Goal: Information Seeking & Learning: Check status

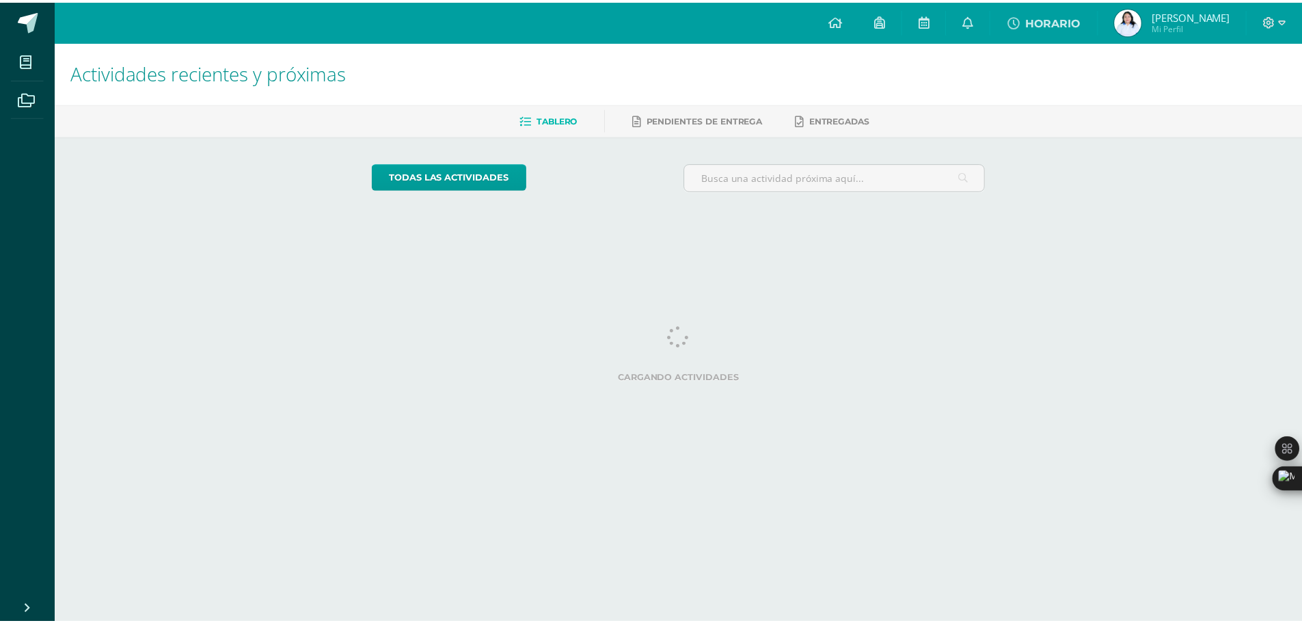
scroll to position [0, 5]
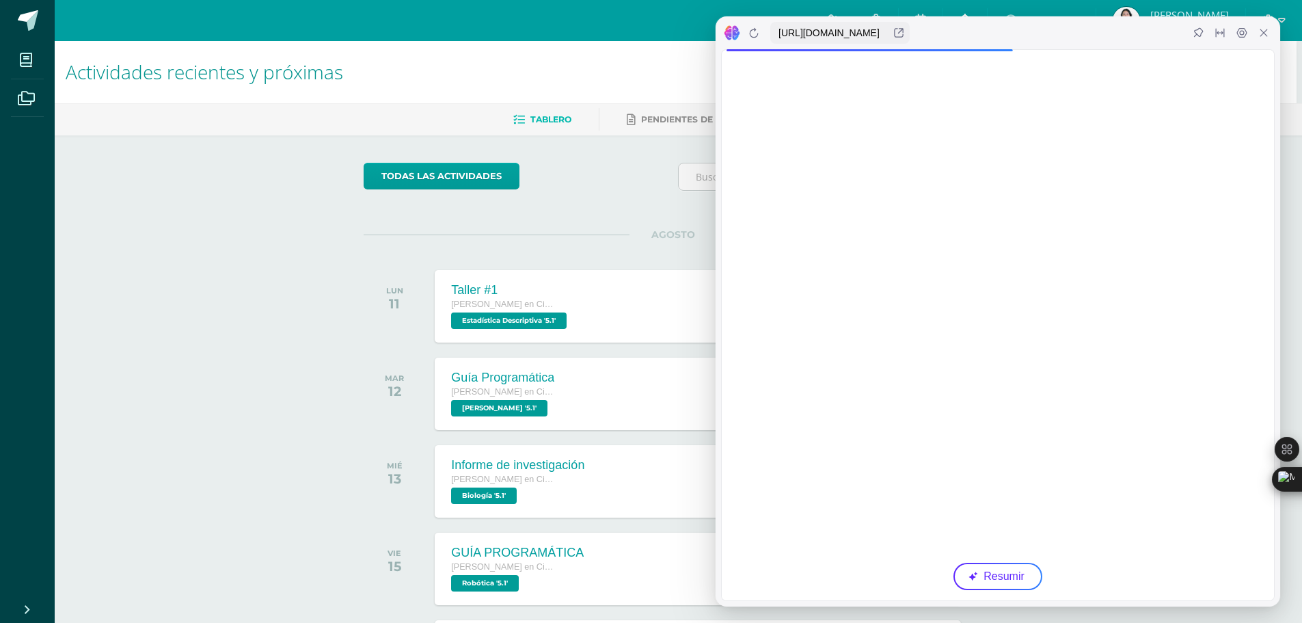
click at [984, 17] on div at bounding box center [998, 32] width 565 height 33
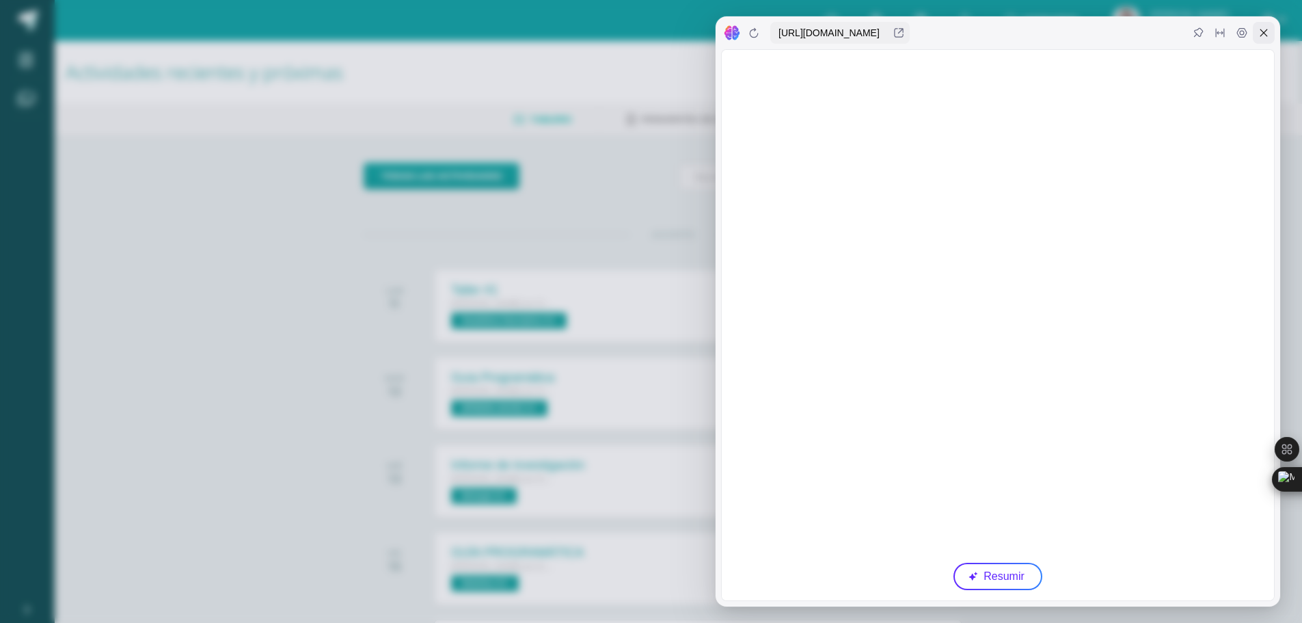
click at [1266, 29] on icon at bounding box center [1263, 32] width 11 height 11
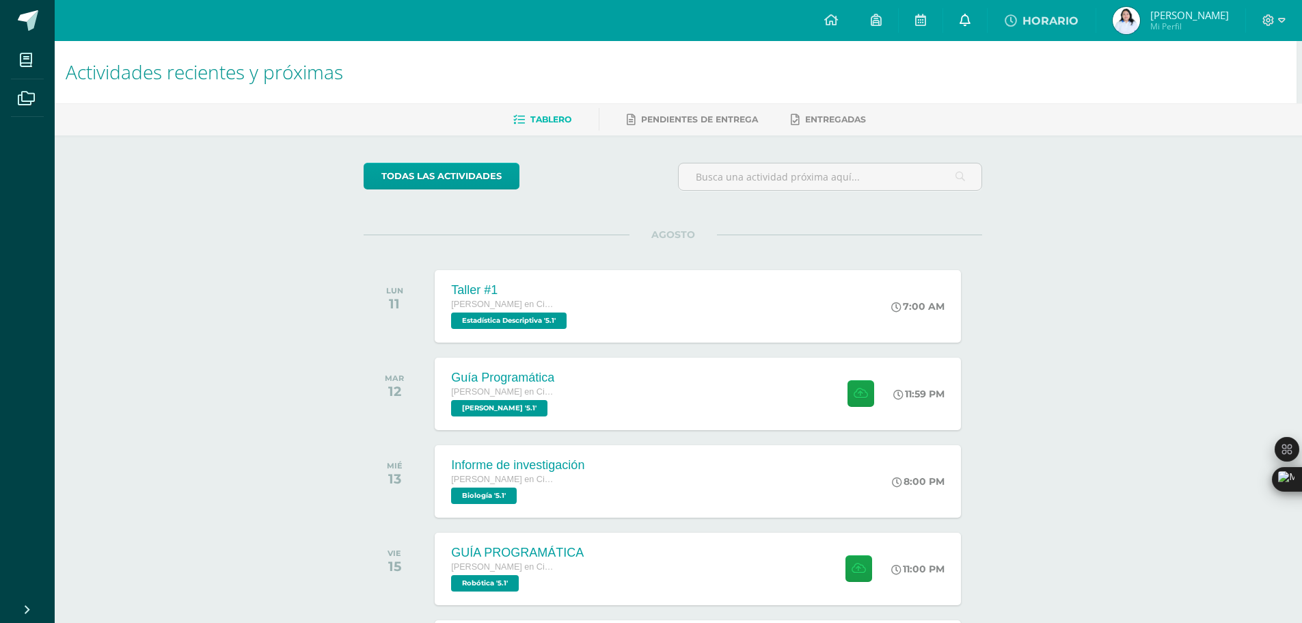
click at [985, 29] on link at bounding box center [965, 20] width 44 height 41
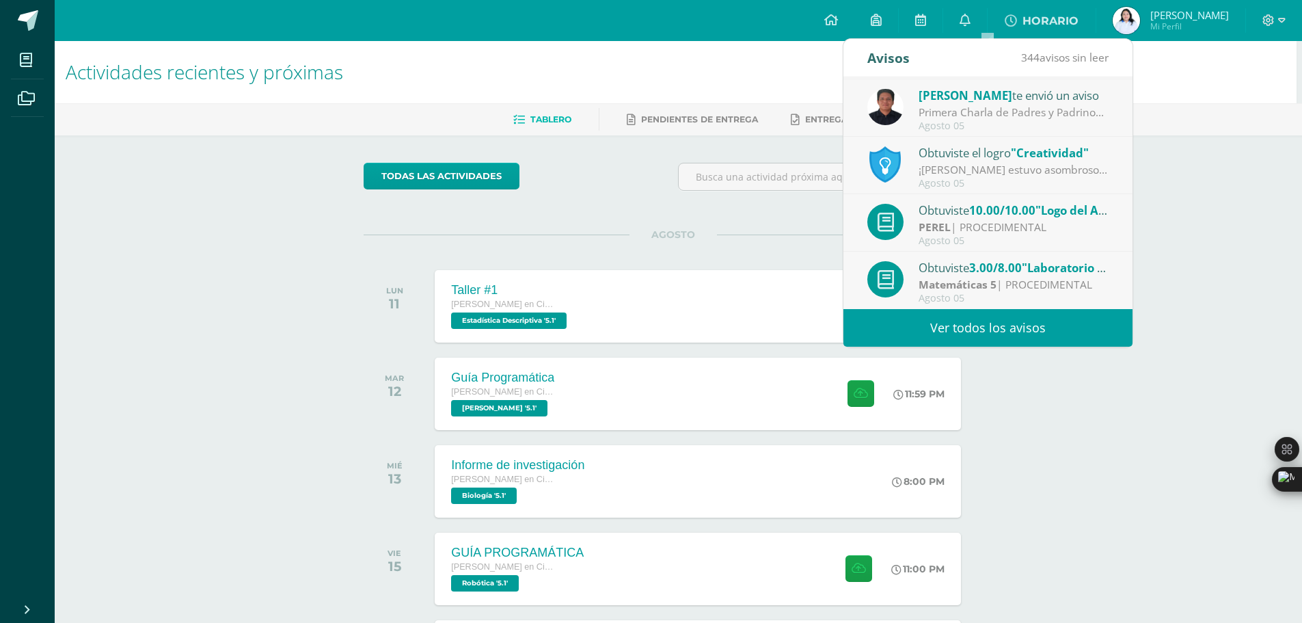
scroll to position [68, 5]
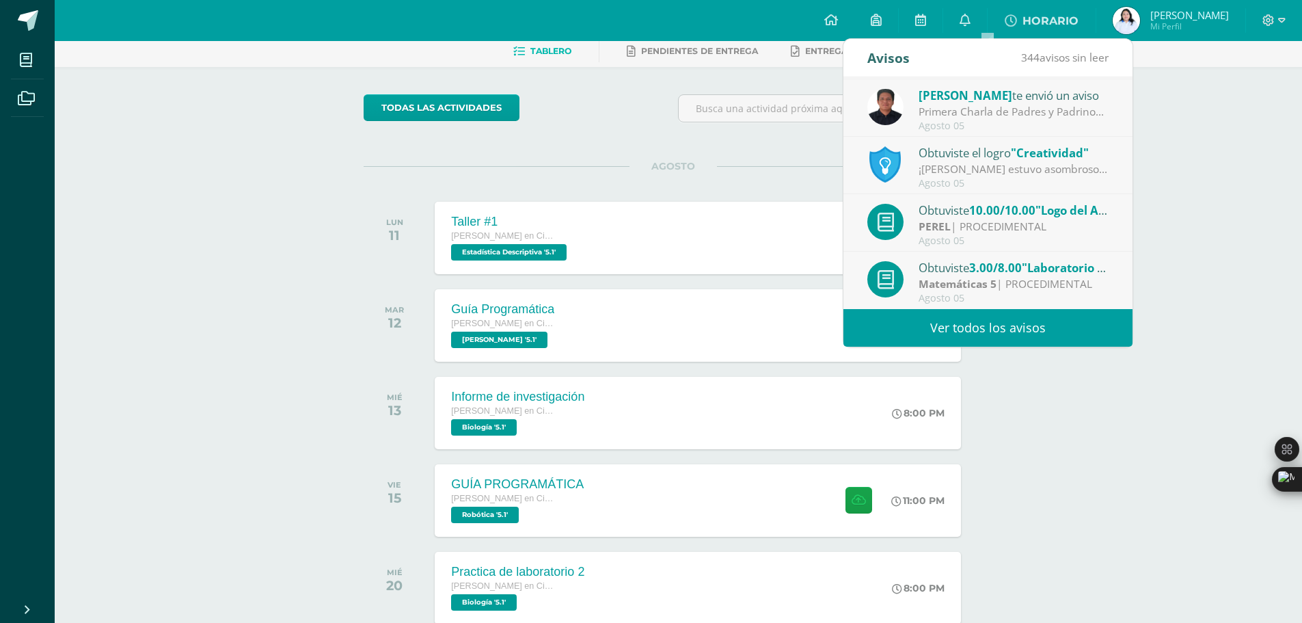
click at [1038, 327] on link "Ver todos los avisos" at bounding box center [987, 328] width 289 height 38
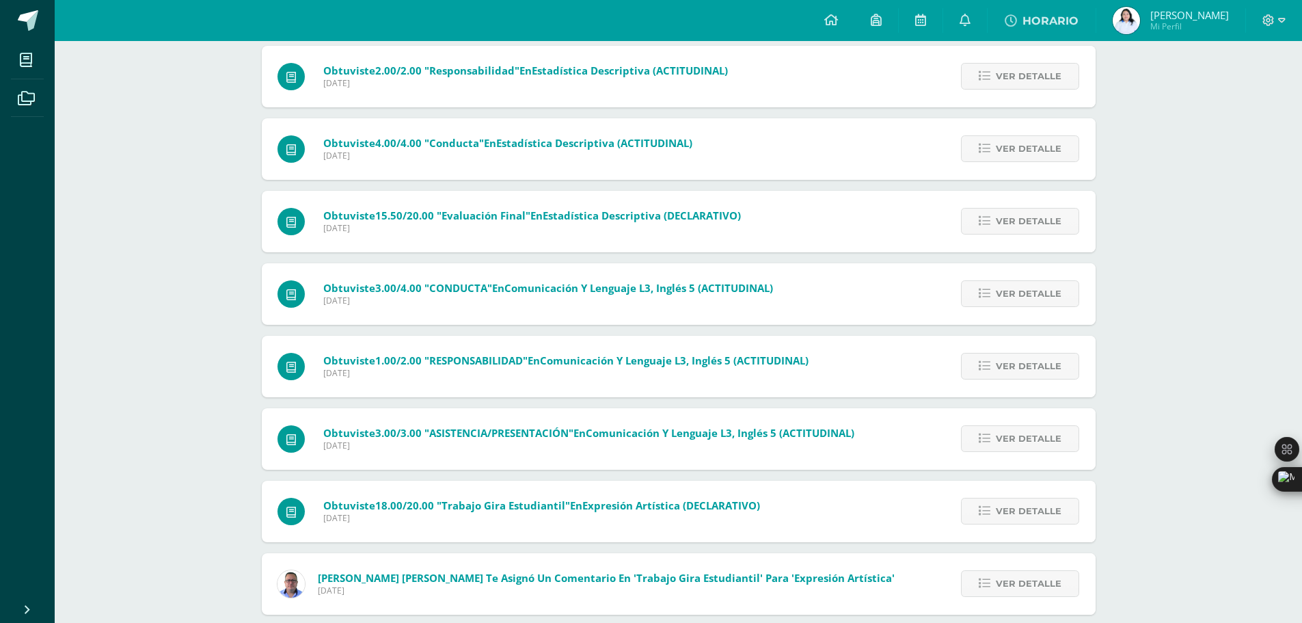
scroll to position [3251, 0]
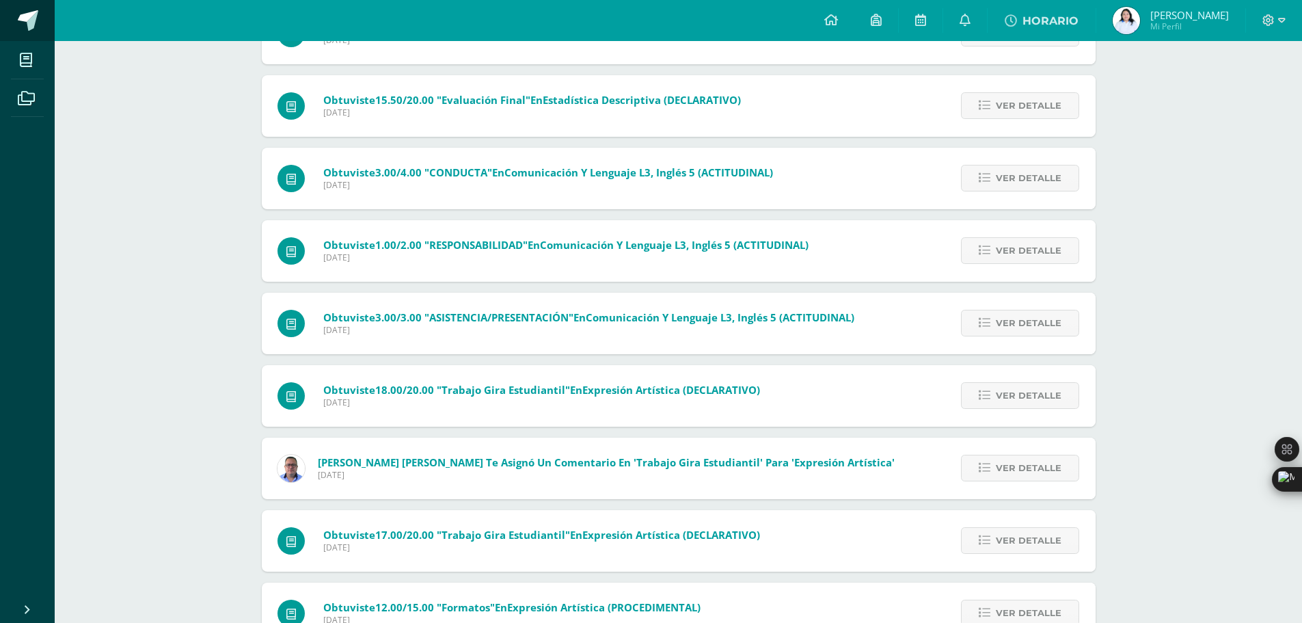
click at [41, 5] on link at bounding box center [27, 20] width 55 height 41
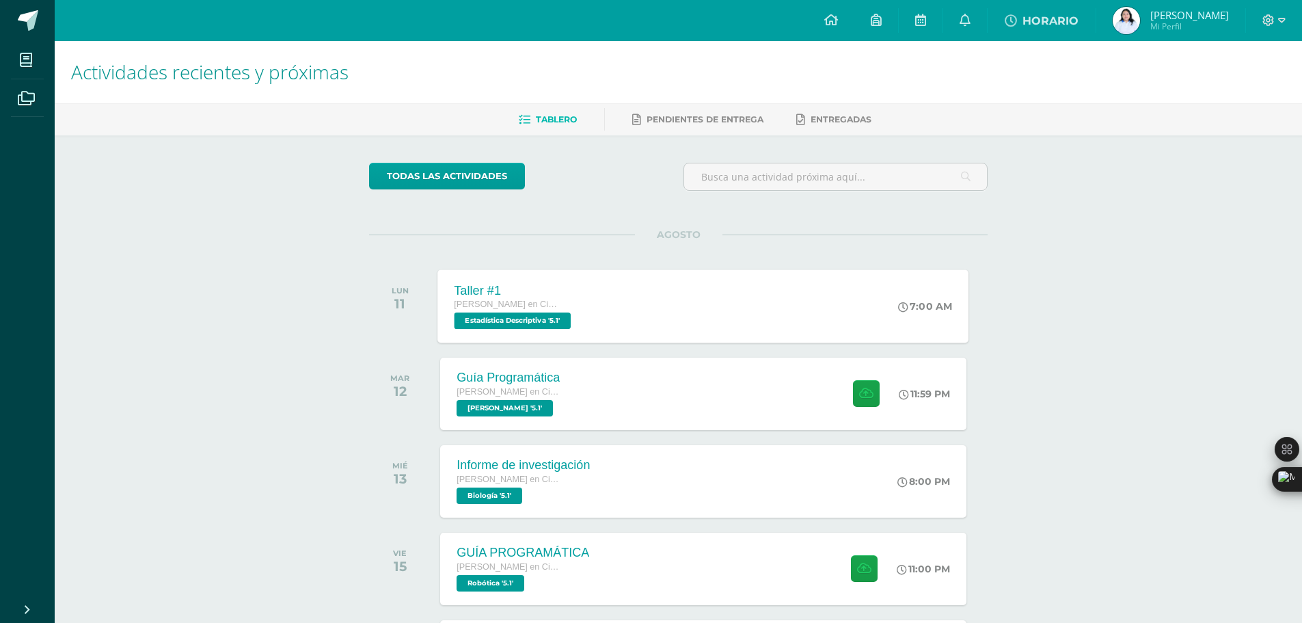
click at [703, 317] on div "Taller #1 Quinto Bachillerato en Ciencias y Letras Estadística Descriptiva '5.1…" at bounding box center [703, 305] width 531 height 73
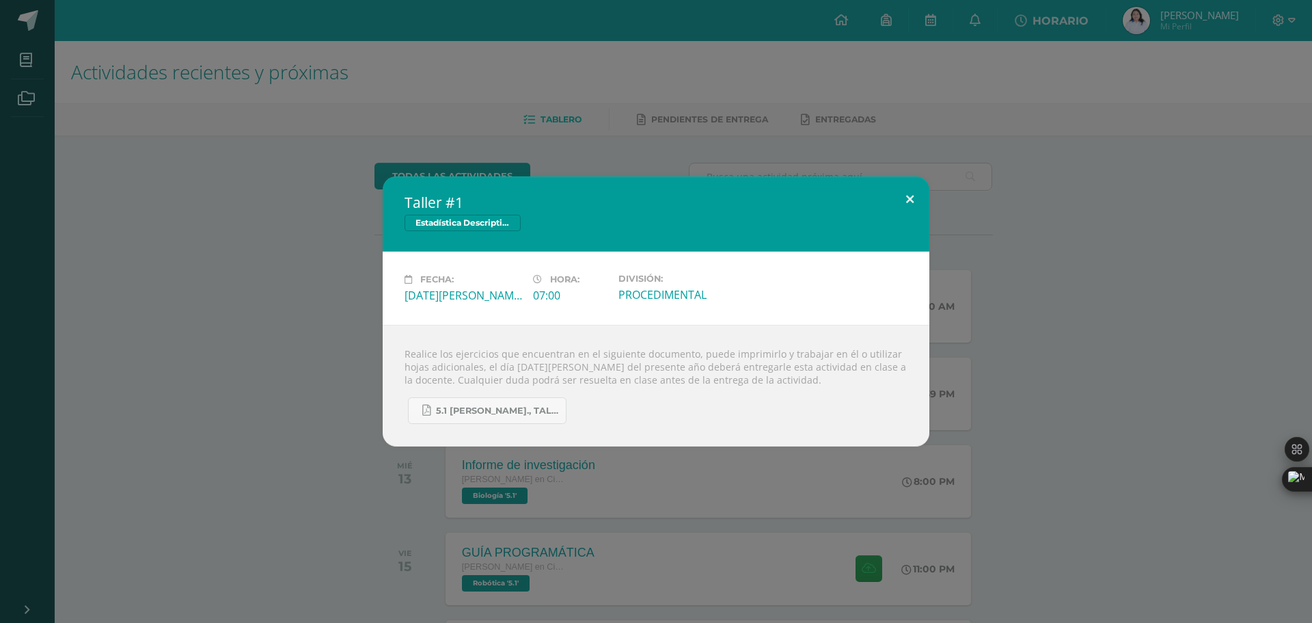
click at [910, 189] on button at bounding box center [910, 199] width 39 height 46
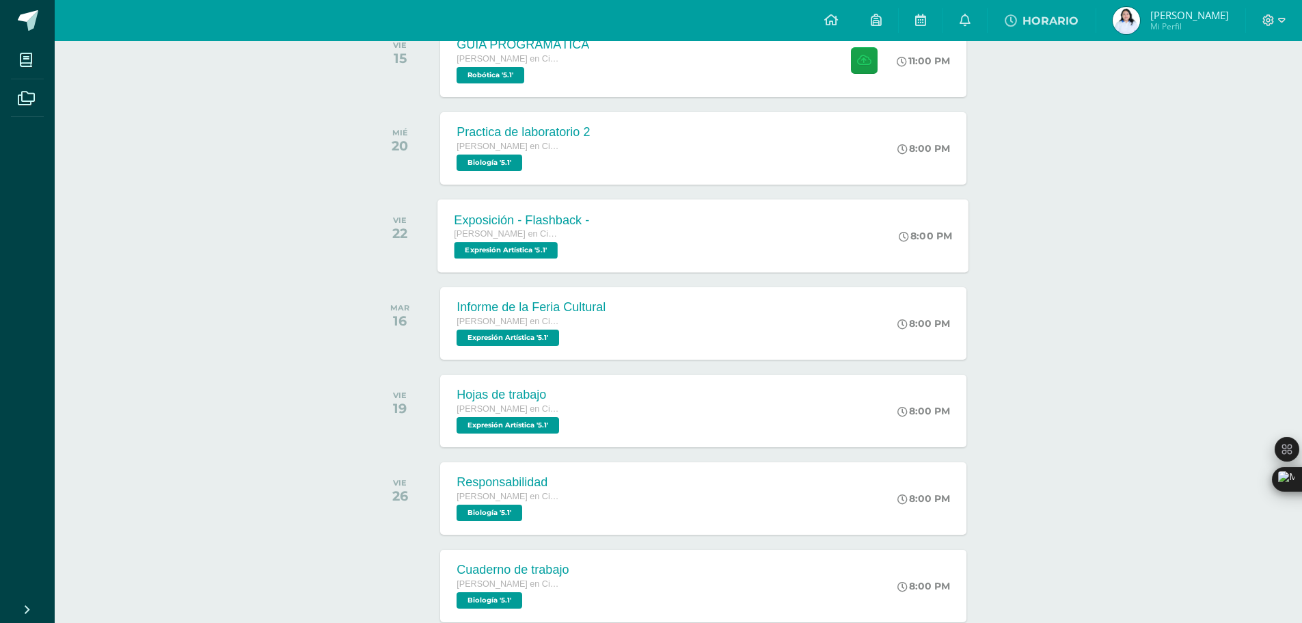
scroll to position [517, 0]
